Goal: Task Accomplishment & Management: Manage account settings

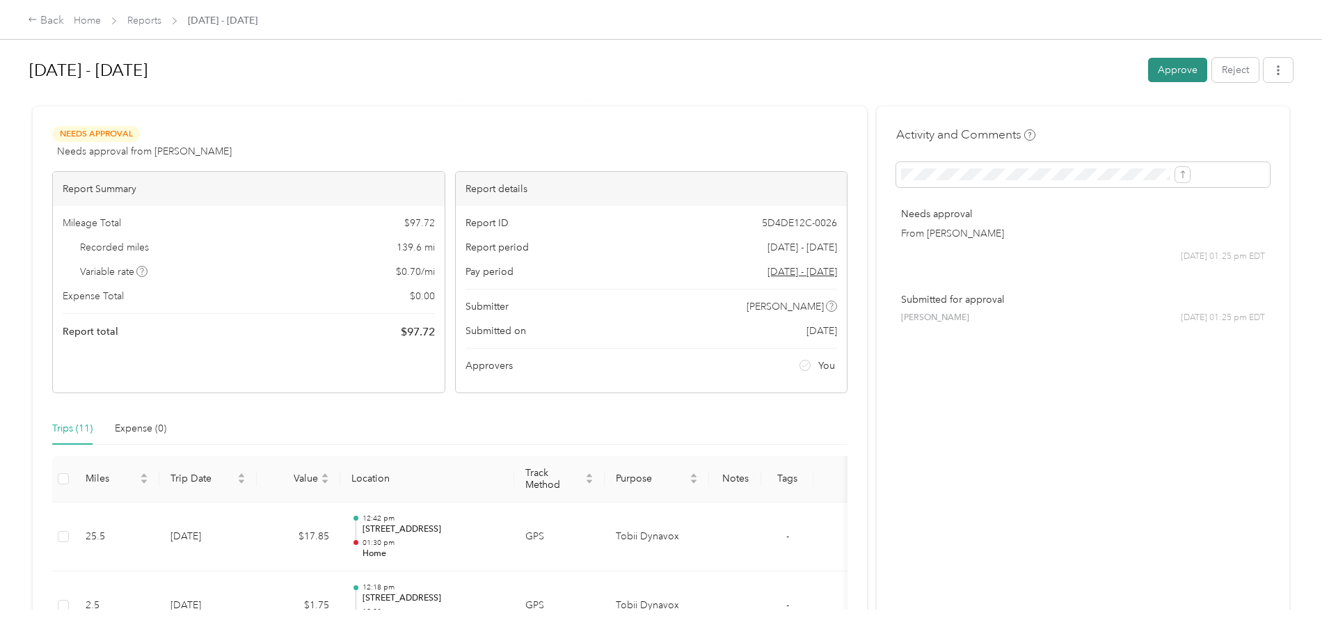
click at [1148, 77] on button "Approve" at bounding box center [1177, 70] width 59 height 24
click at [1148, 65] on button "Approve" at bounding box center [1177, 70] width 59 height 24
